Goal: Complete application form: Complete application form

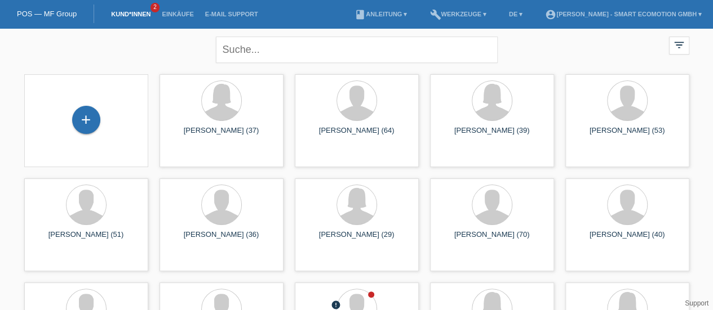
click at [88, 117] on div "+" at bounding box center [86, 120] width 28 height 28
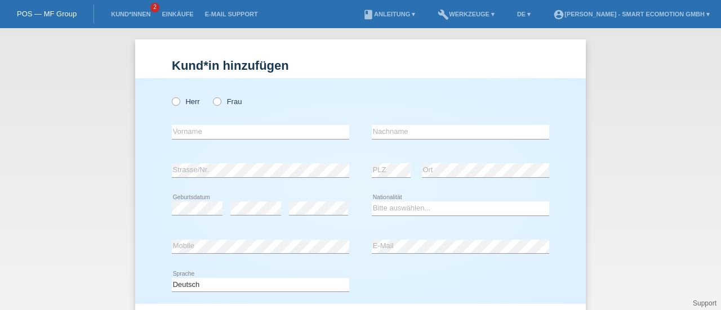
click at [170, 96] on icon at bounding box center [170, 96] width 0 height 0
click at [172, 105] on input "Herr" at bounding box center [175, 100] width 7 height 7
radio input "true"
click at [190, 136] on input "text" at bounding box center [260, 132] width 177 height 14
type input "P"
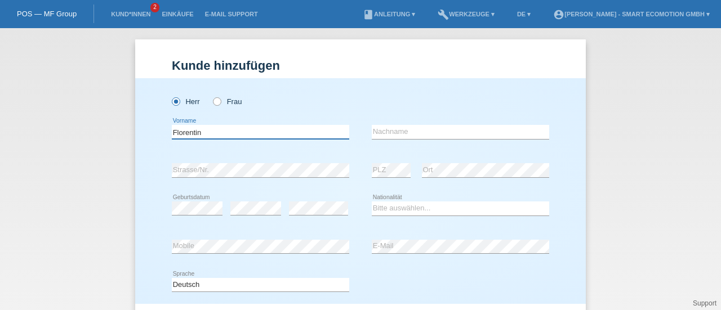
type input "Florentin"
type input "Prenkaj"
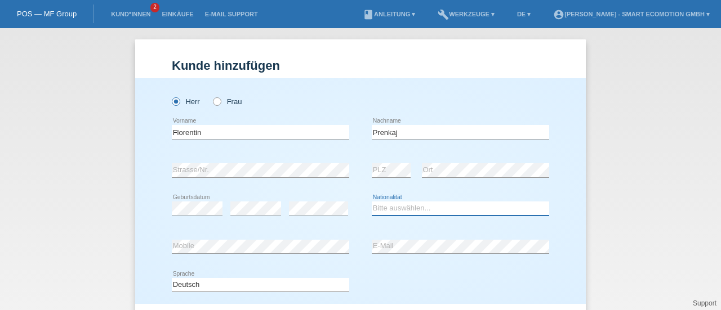
click at [373, 204] on select "Bitte auswählen... Schweiz Deutschland Liechtenstein Österreich ------------ Af…" at bounding box center [460, 209] width 177 height 14
select select "CH"
click at [372, 202] on select "Bitte auswählen... Schweiz Deutschland Liechtenstein Österreich ------------ Af…" at bounding box center [460, 209] width 177 height 14
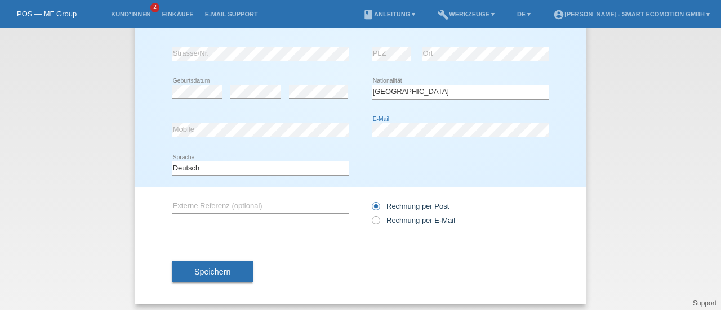
scroll to position [122, 0]
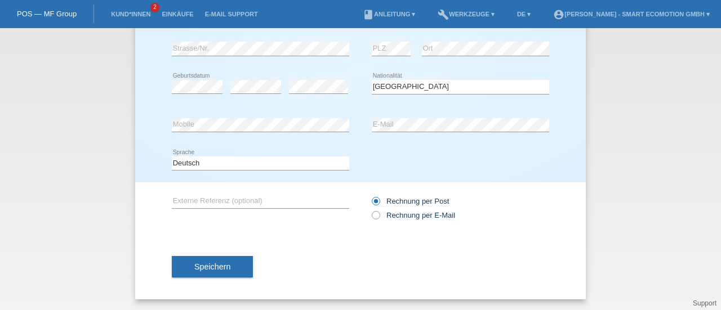
click at [225, 267] on span "Speichern" at bounding box center [212, 266] width 36 height 9
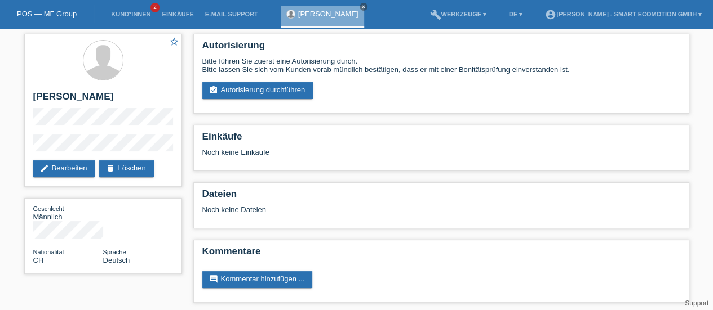
click at [253, 93] on link "assignment_turned_in Autorisierung durchführen" at bounding box center [257, 90] width 111 height 17
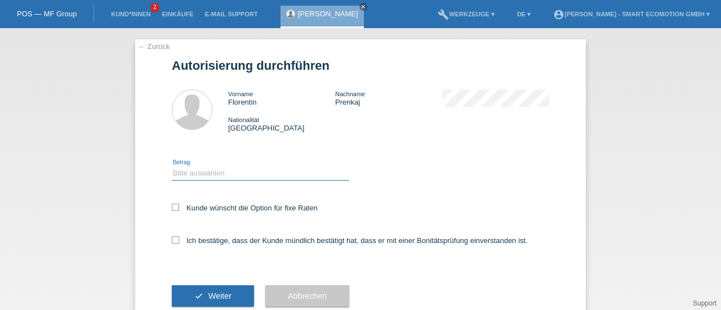
click at [190, 176] on select "Bitte auswählen CHF 1.00 - CHF 499.00 CHF 500.00 - CHF 1'999.00 CHF 2'000.00 - …" at bounding box center [260, 174] width 177 height 14
select select "3"
click at [172, 167] on select "Bitte auswählen CHF 1.00 - CHF 499.00 CHF 500.00 - CHF 1'999.00 CHF 2'000.00 - …" at bounding box center [260, 174] width 177 height 14
click at [176, 211] on label "Kunde wünscht die Option für fixe Raten" at bounding box center [245, 208] width 146 height 8
click at [176, 211] on input "Kunde wünscht die Option für fixe Raten" at bounding box center [175, 207] width 7 height 7
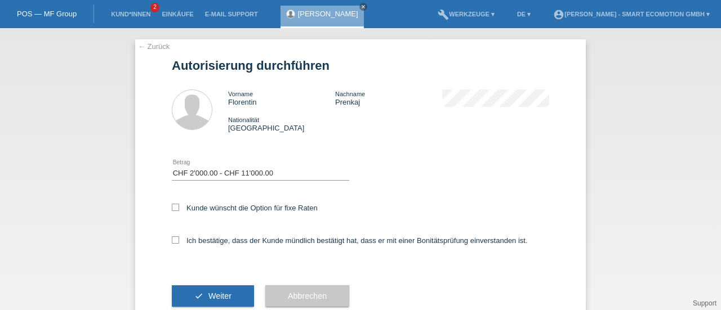
checkbox input "true"
click at [172, 242] on icon at bounding box center [175, 240] width 7 height 7
click at [172, 242] on input "Ich bestätige, dass der Kunde mündlich bestätigt hat, dass er mit einer Bonität…" at bounding box center [175, 240] width 7 height 7
checkbox input "true"
click at [201, 293] on button "check Weiter" at bounding box center [213, 296] width 82 height 21
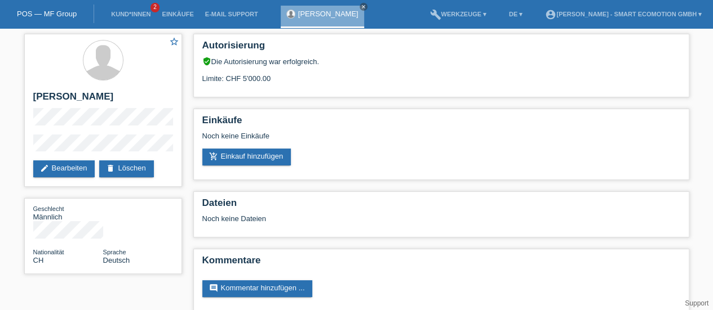
click at [56, 15] on link "POS — MF Group" at bounding box center [47, 14] width 60 height 8
